Goal: Information Seeking & Learning: Understand process/instructions

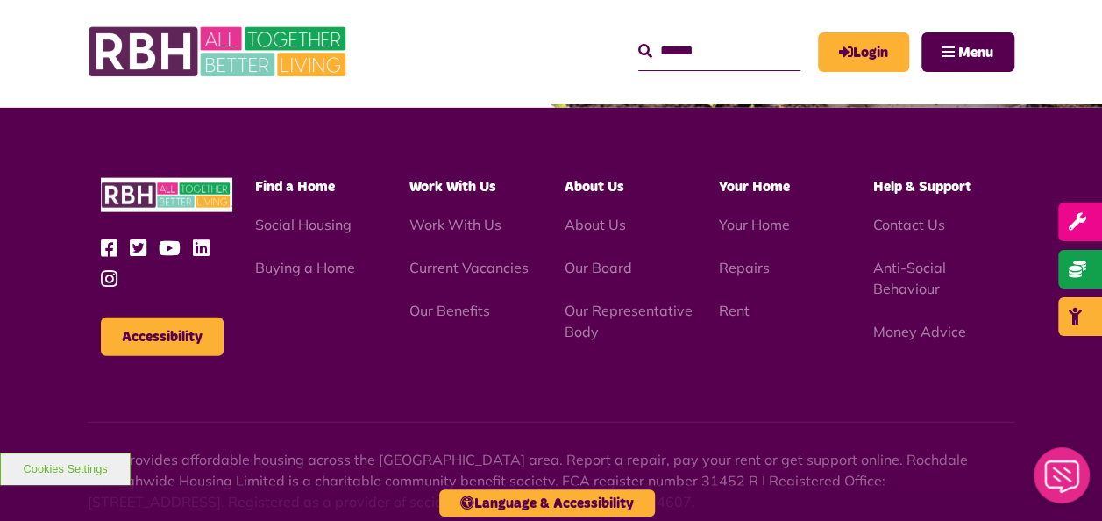
scroll to position [1964, 0]
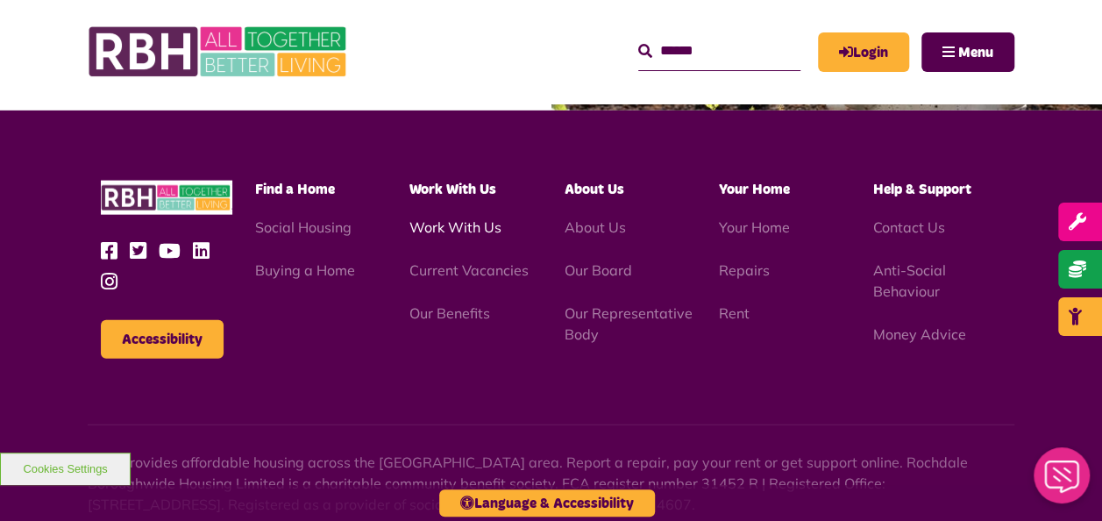
click at [467, 233] on link "Work With Us" at bounding box center [456, 227] width 92 height 18
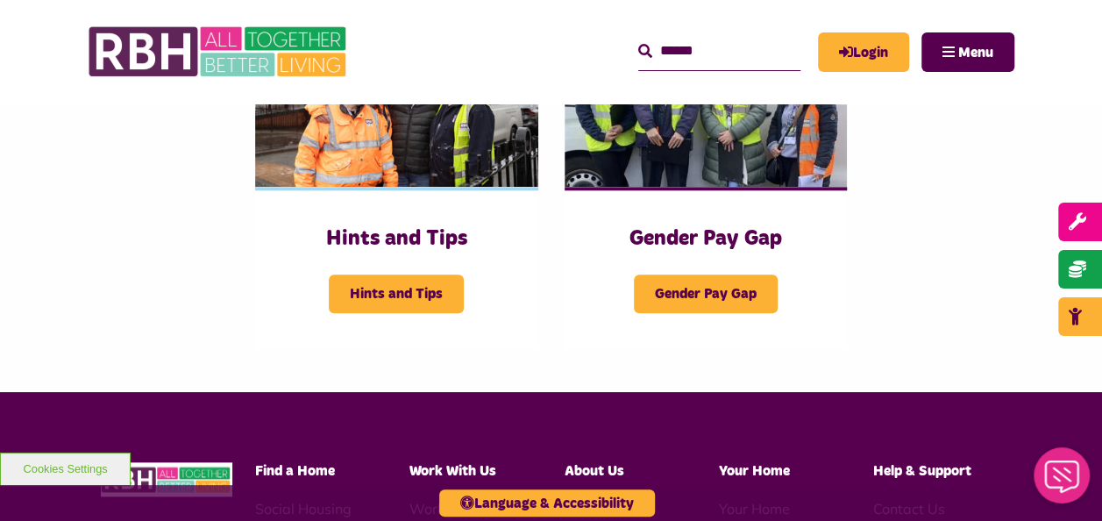
scroll to position [807, 0]
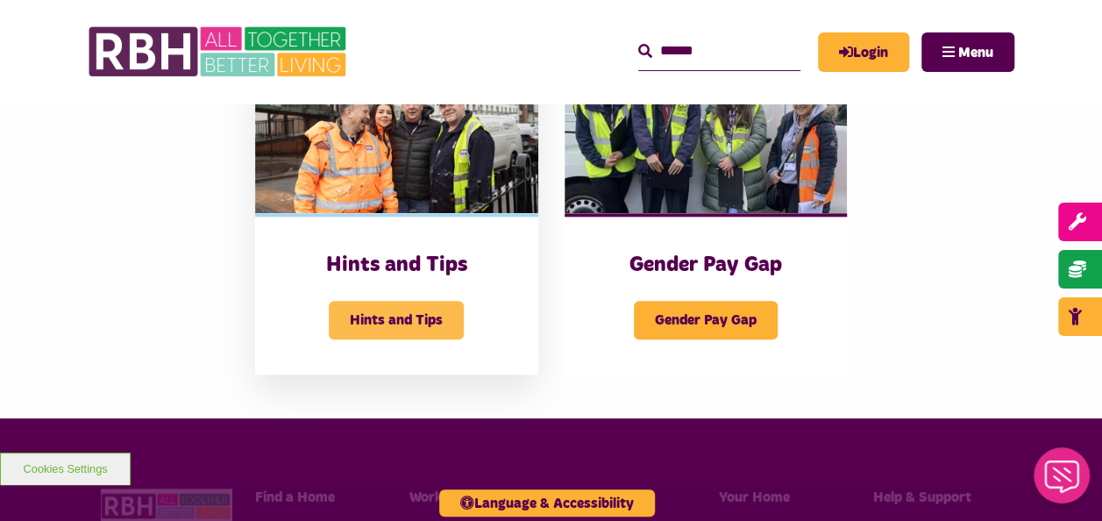
click at [396, 312] on span "Hints and Tips" at bounding box center [396, 320] width 135 height 39
